Goal: Information Seeking & Learning: Find specific fact

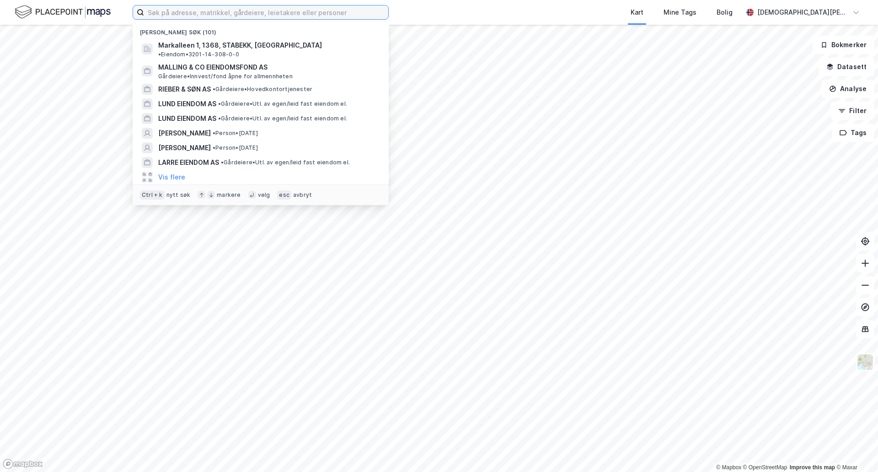
click at [225, 11] on input at bounding box center [266, 12] width 244 height 14
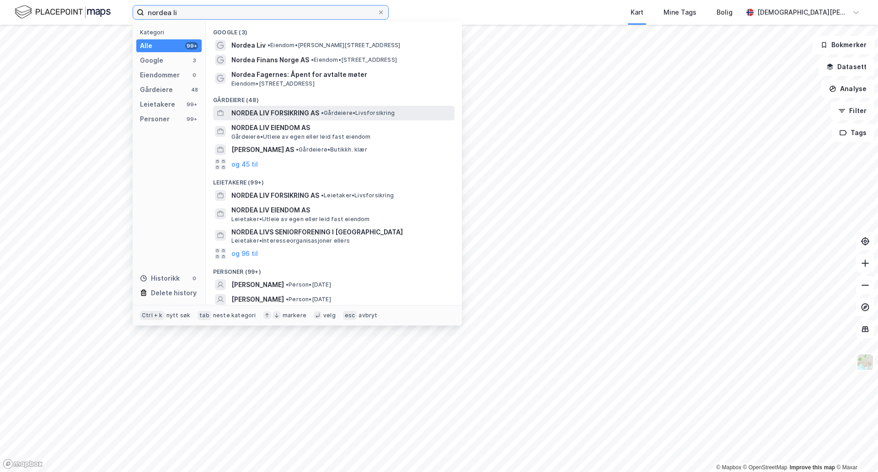
type input "nordea li"
click at [348, 109] on span "• Gårdeiere • Livsforsikring" at bounding box center [358, 112] width 74 height 7
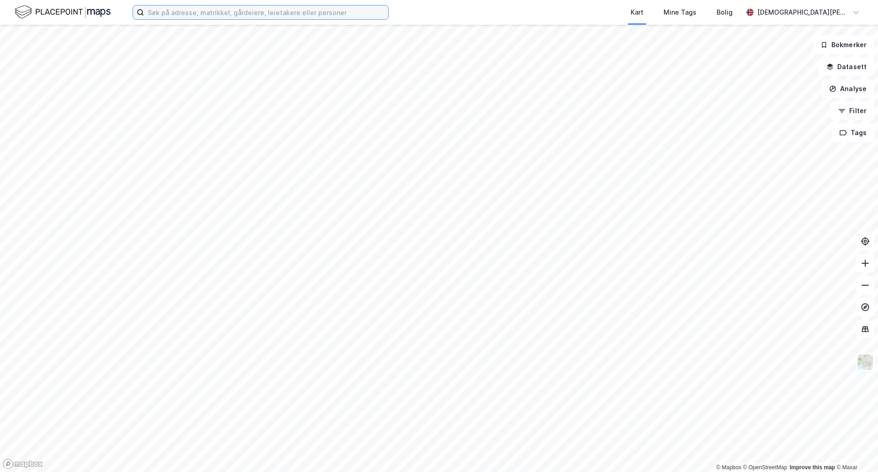
click at [172, 8] on input at bounding box center [266, 12] width 244 height 14
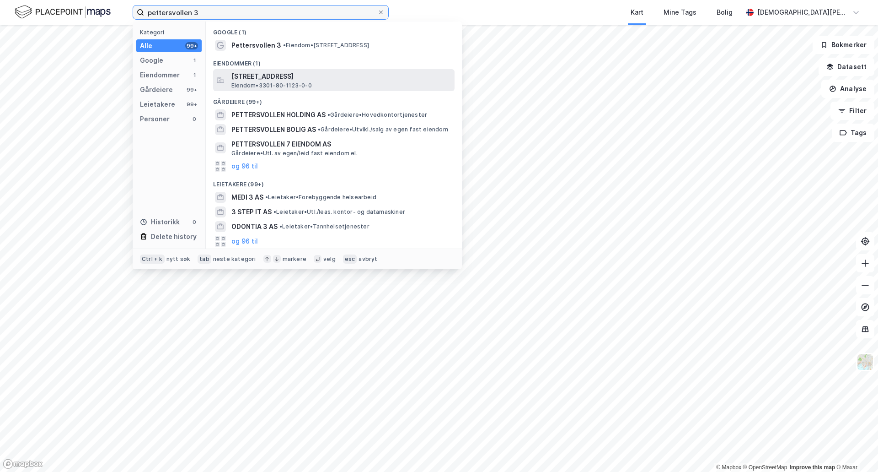
type input "pettersvollen 3"
click at [344, 78] on span "[STREET_ADDRESS]" at bounding box center [341, 76] width 220 height 11
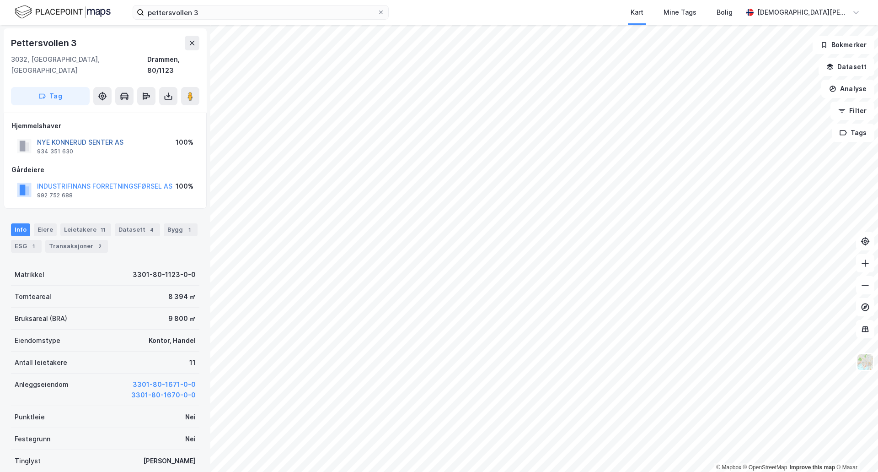
click at [0, 0] on button "NYE KONNERUD SENTER AS" at bounding box center [0, 0] width 0 height 0
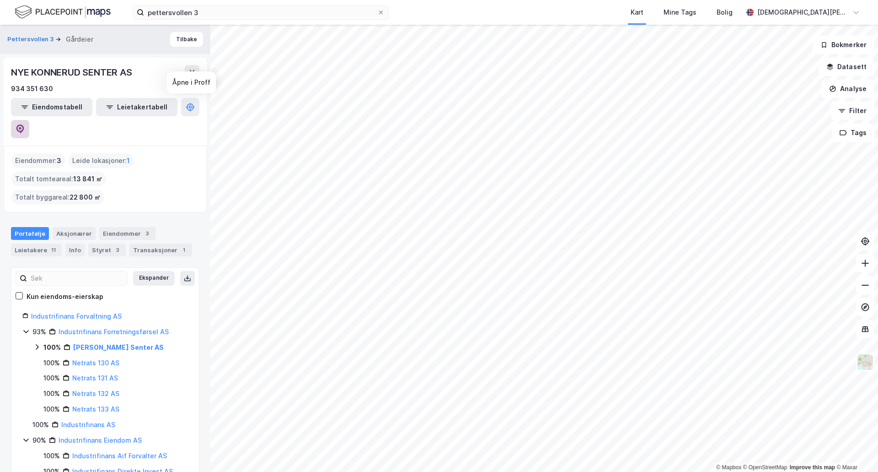
click at [24, 124] on icon at bounding box center [20, 128] width 8 height 9
